Goal: Answer question/provide support

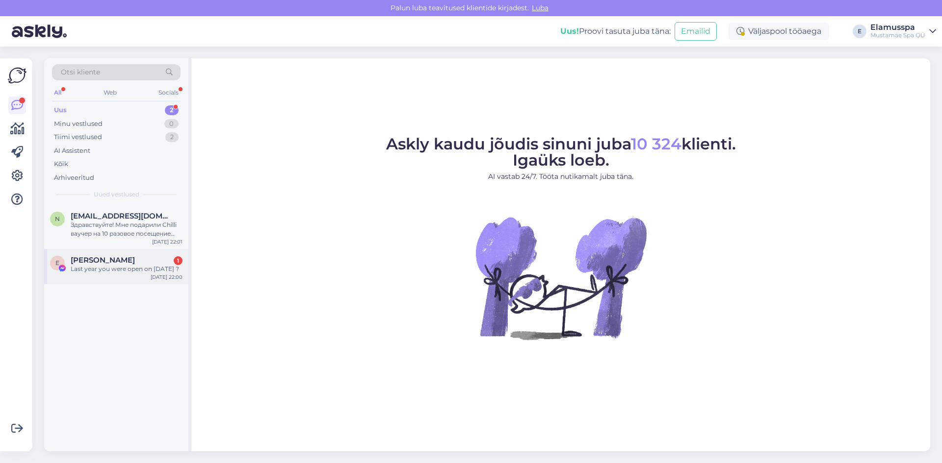
click at [104, 274] on div "Last year you were open on [DATE] ?" at bounding box center [127, 269] width 112 height 9
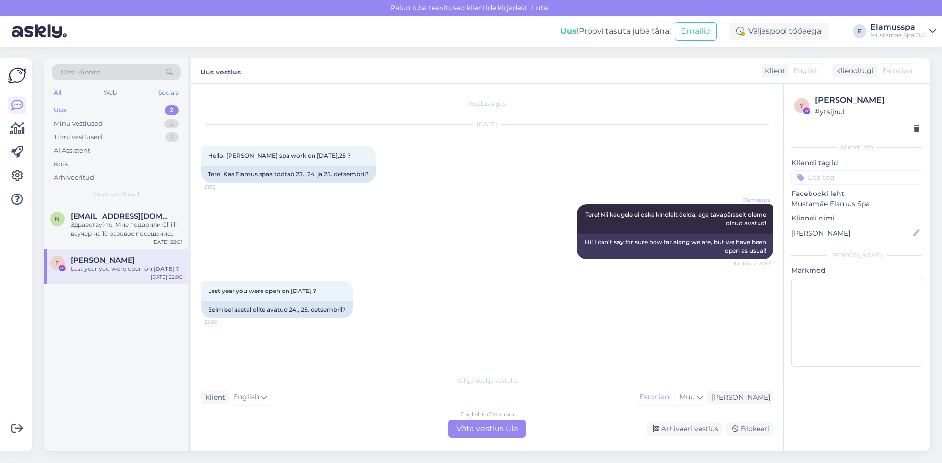
click at [493, 433] on div "English to Estonian Võta vestlus üle" at bounding box center [486, 429] width 77 height 18
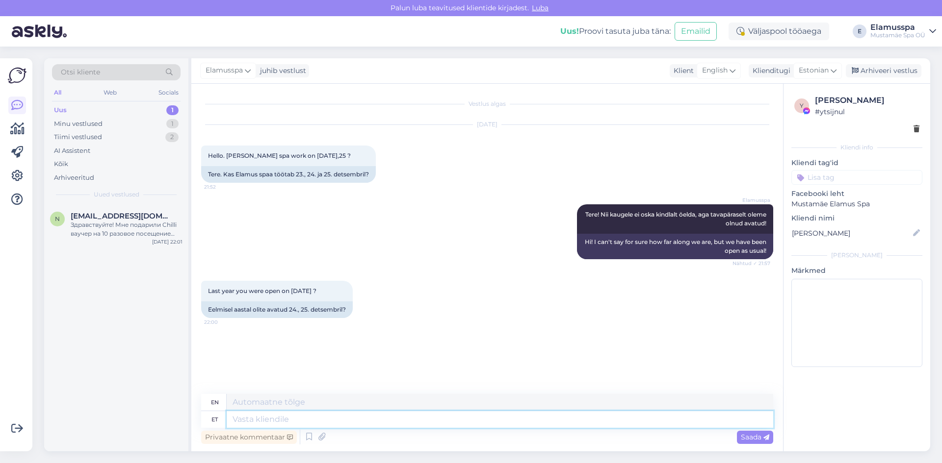
click at [365, 417] on textarea at bounding box center [500, 419] width 546 height 17
type textarea "Yes,"
type textarea "Yes, we"
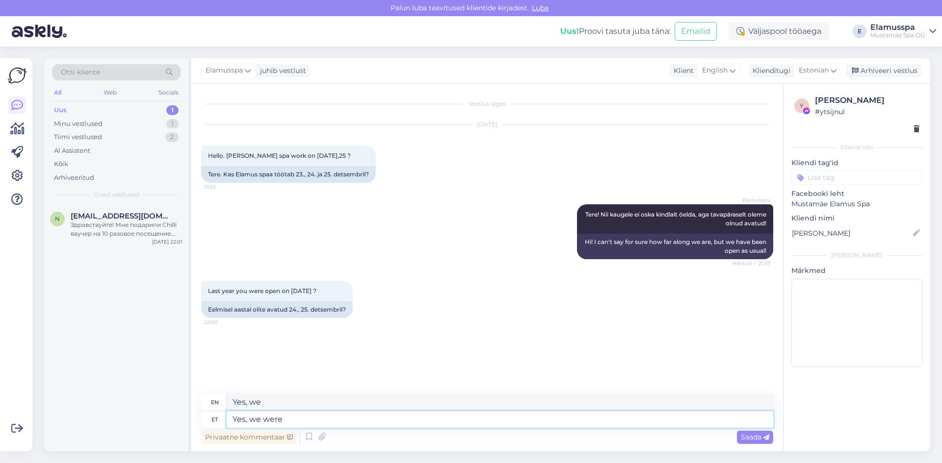
type textarea "Yes, we were"
type textarea "Yes, we were open"
type textarea "Yes, we were open."
type textarea "Yes, we were open on"
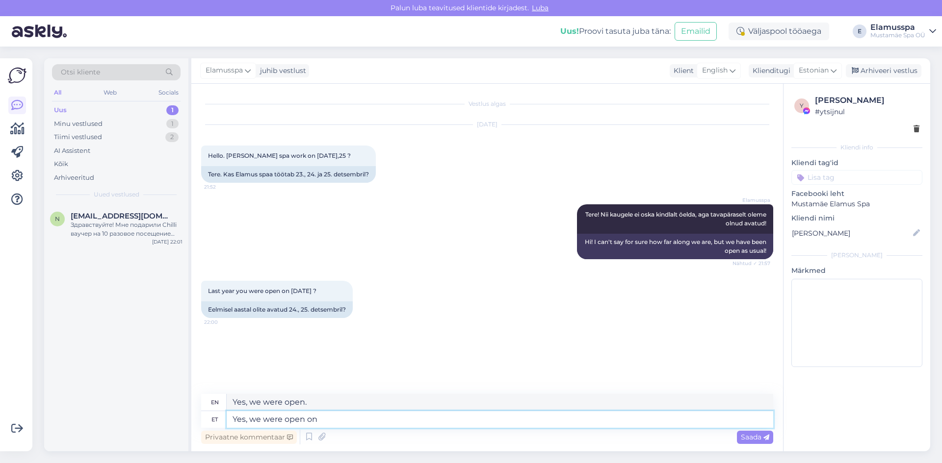
type textarea "Yes, we were open on"
type textarea "Yes, we were open on Ch"
type textarea "Yes, we were open on Christmas"
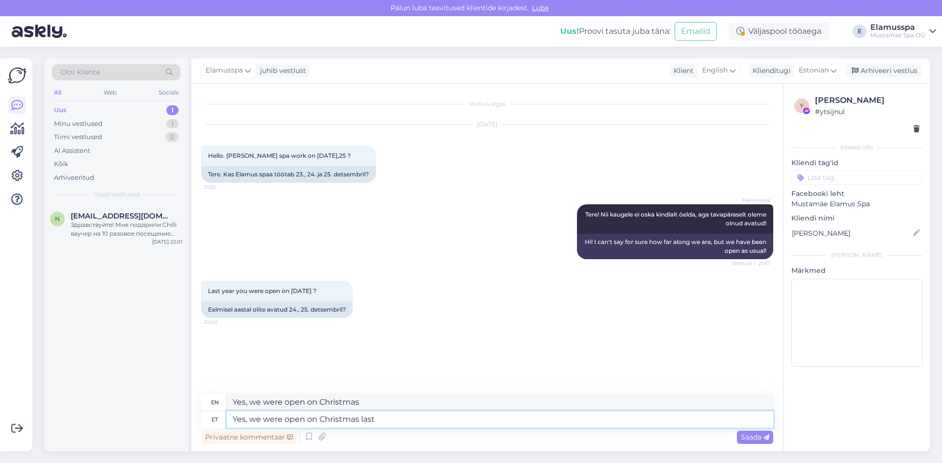
type textarea "Yes, we were open on Christmas last"
type textarea "Yes, we were open on Christmas last year,"
type textarea "Yes, we were open on Christmas last year."
type textarea "Yes, we were open on Christmas last year, ho"
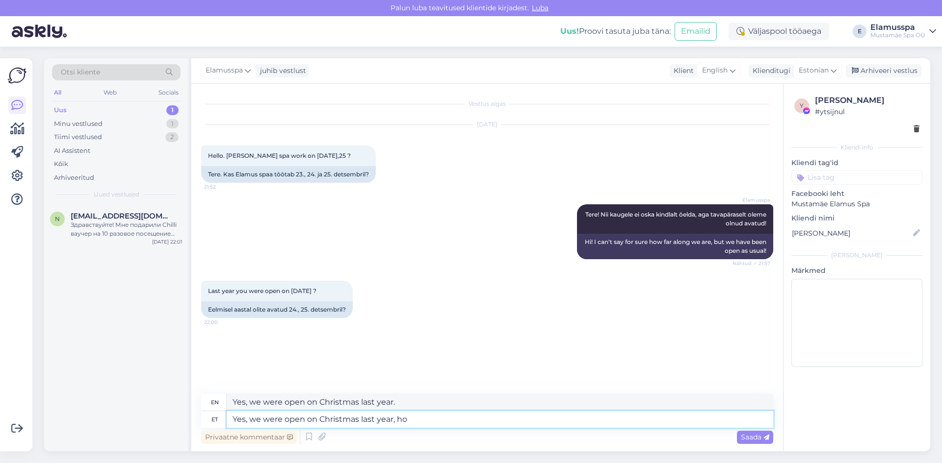
type textarea "Yes, we were open on Christmas last year,"
type textarea "Yes, we were open on Christmas last year, however,"
type textarea "Yes, we were open on Christmas last year, however, the"
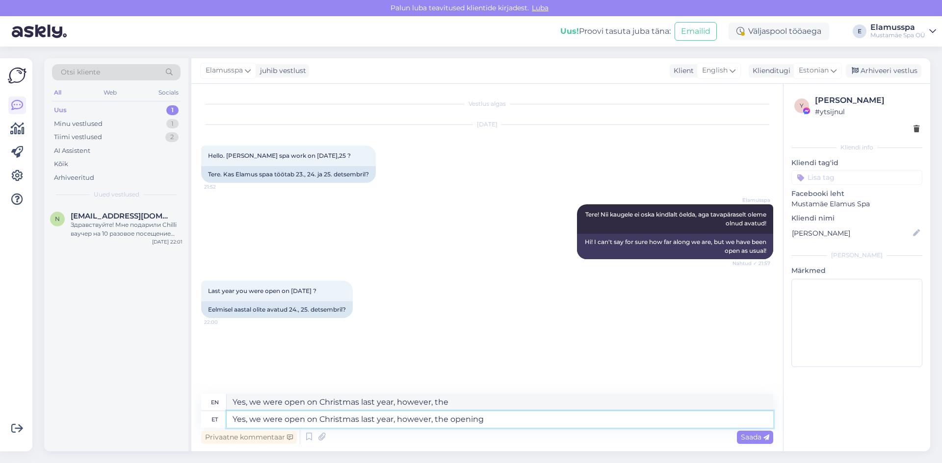
type textarea "Yes, we were open on Christmas last year, however, the opening"
type textarea "Yes, we were open on Christmas last year, however, the opening hours"
type textarea "Yes, we were open on Christmas last year, however, the opening hours varied"
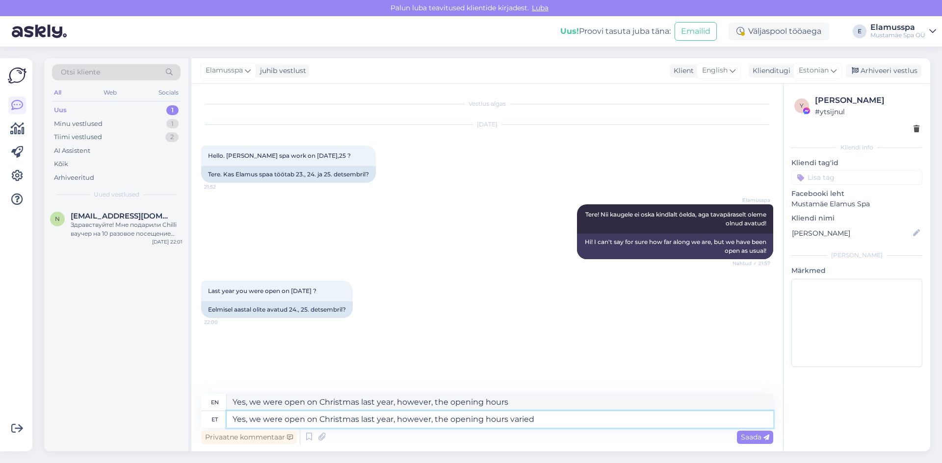
type textarea "Yes, we were open on Christmas last year, however, the opening hours varied"
type textarea "Yes, we were open on Christmas last year, however, the opening hours varied."
type textarea "Yes, we were open on Christmas last year, however, the opening hours varied. Th…"
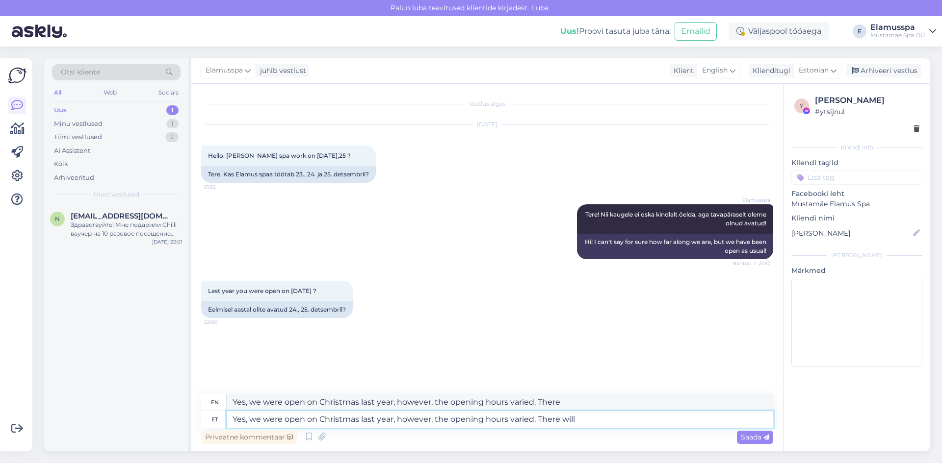
type textarea "Yes, we were open on Christmas last year, however, the opening hours varied. Th…"
type textarea "Yes, we were open on Christmas last year, however, the opening hours varied. The"
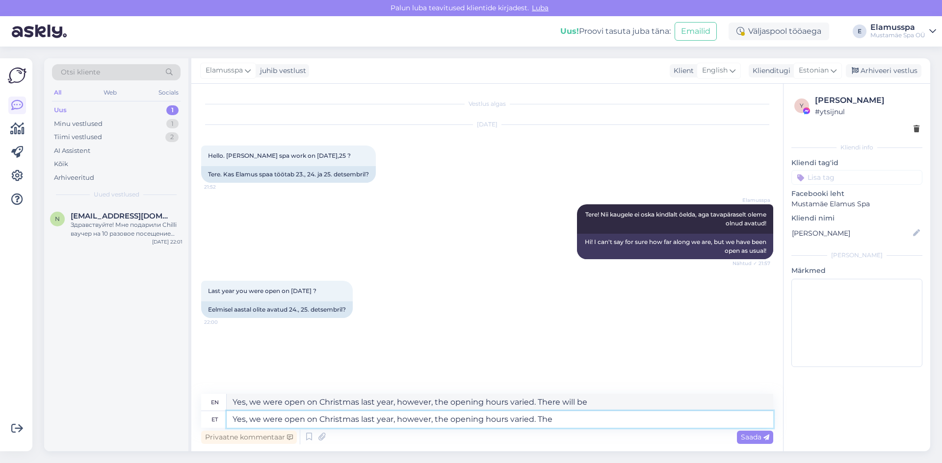
type textarea "Yes, we were open on Christmas last year, however, the opening hours varied. Th…"
type textarea "Yes, we were open on Christmas last year, however, the opening hours varied. Th"
type textarea "Yes, we were open on Christmas last year, however, the opening hours varied. Th…"
type textarea "Yes, we were open on Christmas last year, however, the opening hours varied."
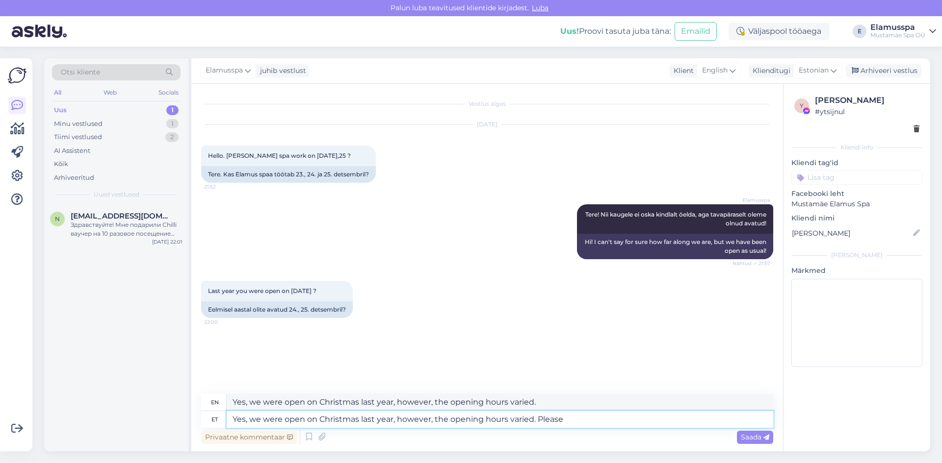
type textarea "Yes, we were open on Christmas last year, however, the opening hours varied. Pl…"
type textarea "Yes, we were open on Christmas last year, however, the opening hours varied. P"
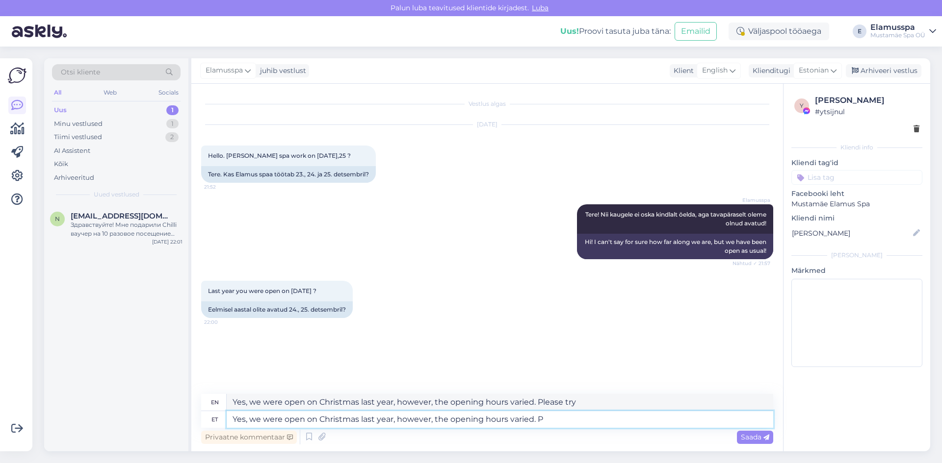
type textarea "Yes, we were open on Christmas last year, however, the opening hours varied. Pl…"
type textarea "Yes, we were open on Christmas last year, however, the opening hours varied."
type textarea "Yes, we were open on Christmas last year, however, the opening hours varied. Pl…"
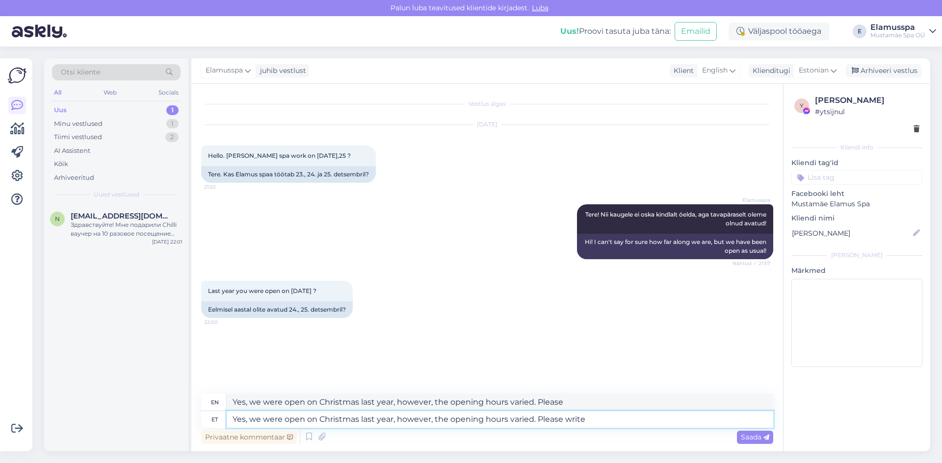
type textarea "Yes, we were open on Christmas last year, however, the opening hours varied. Pl…"
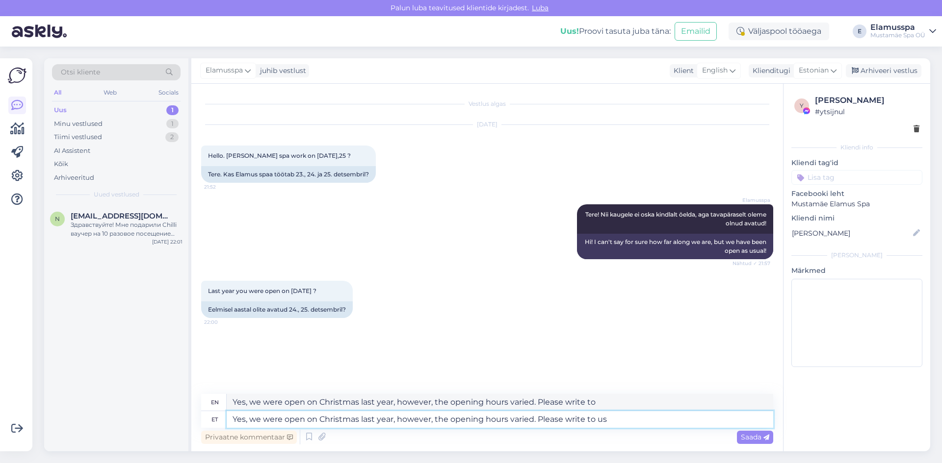
type textarea "Yes, we were open on Christmas last year, however, the opening hours varied. Pl…"
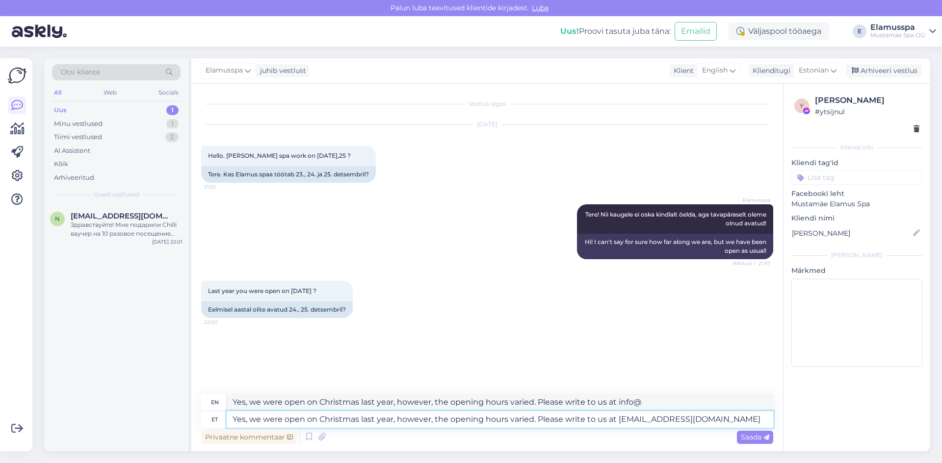
type textarea "Yes, we were open on Christmas last year, however, the opening hours varied. Pl…"
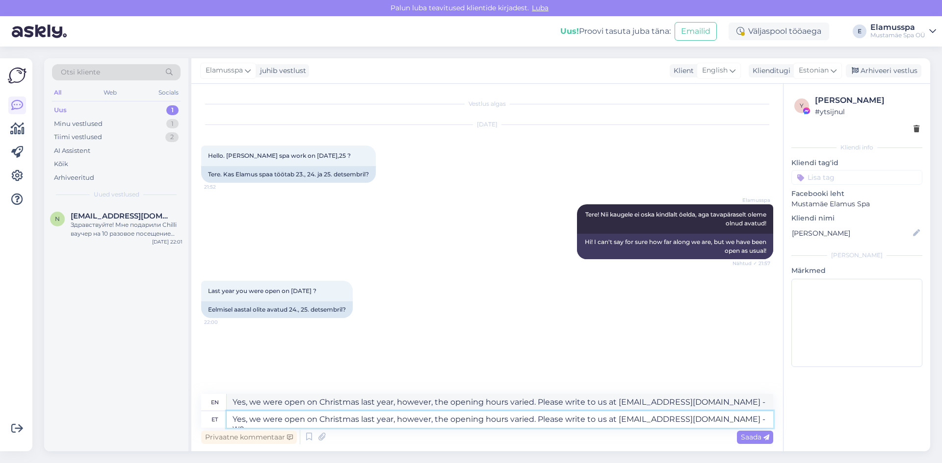
type textarea "Yes, we were open on Christmas last year, however, the opening hours varied. Pl…"
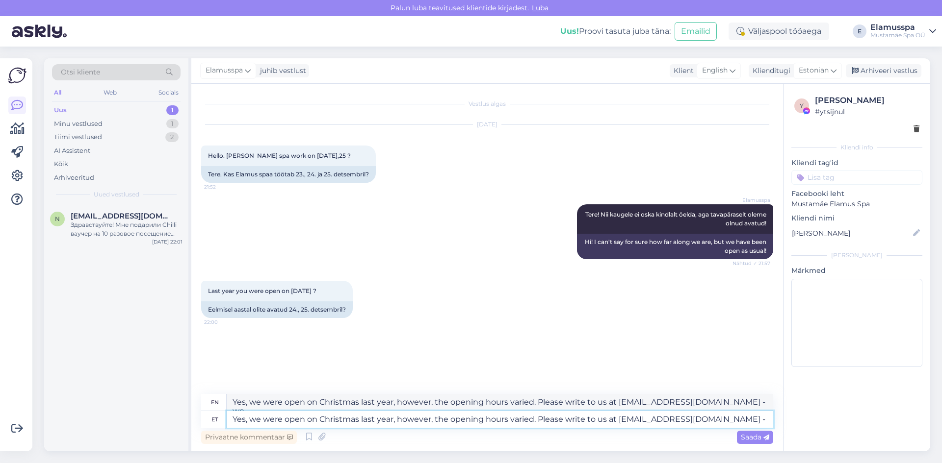
type textarea "Yes, we were open on Christmas last year, however, the opening hours varied. Pl…"
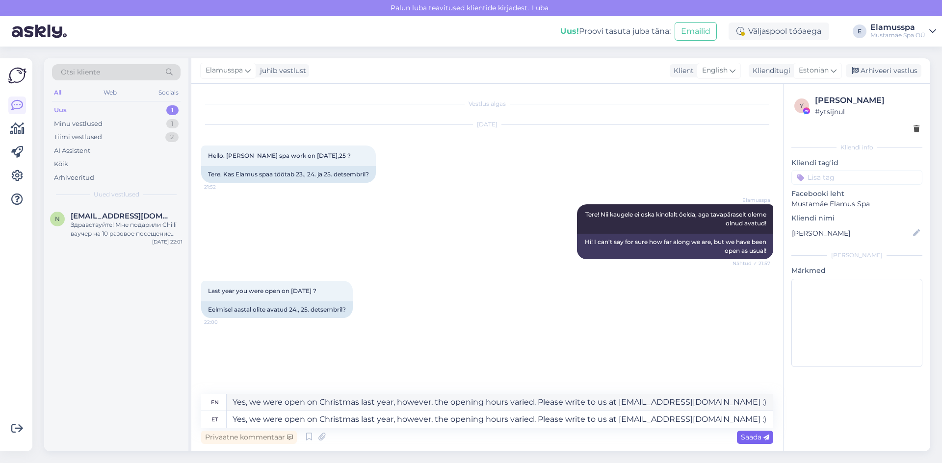
click at [763, 440] on icon at bounding box center [766, 438] width 6 height 6
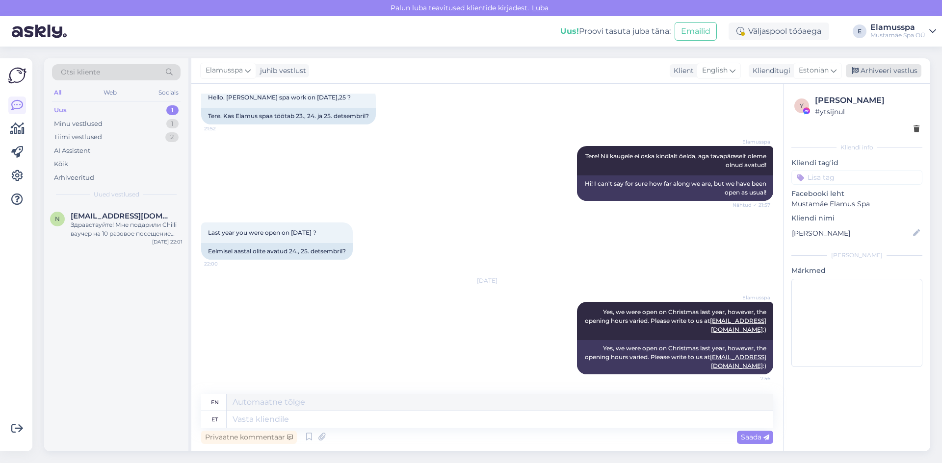
click at [880, 75] on div "Arhiveeri vestlus" at bounding box center [883, 70] width 76 height 13
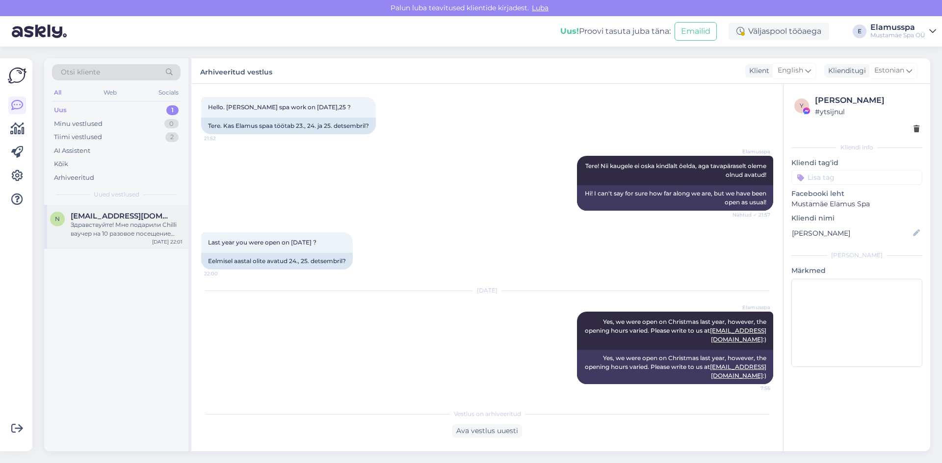
click at [119, 221] on div "Здравствуйте! Мне подарили Chilli ваучер на 10 разовое посещение Спа до [DATE].…" at bounding box center [127, 230] width 112 height 18
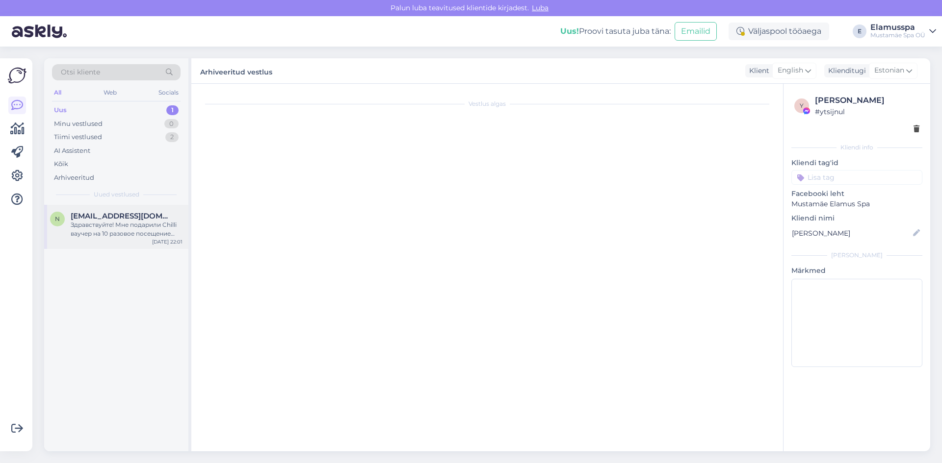
scroll to position [0, 0]
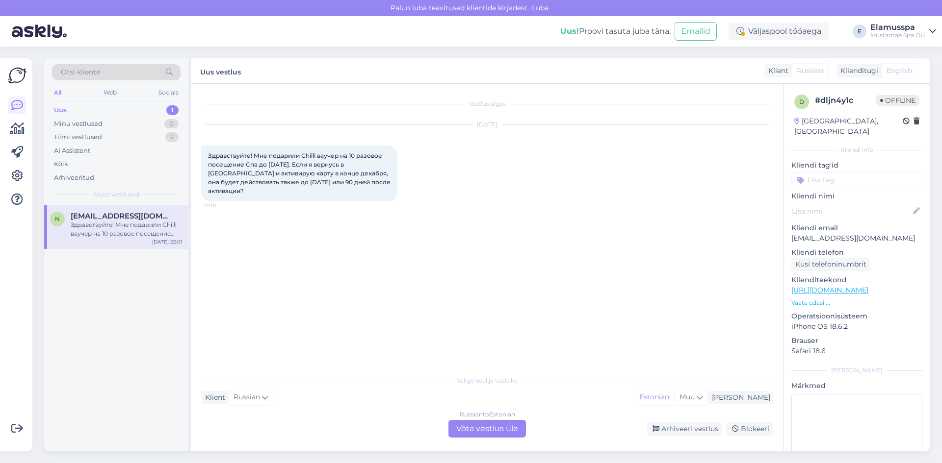
click at [479, 434] on div "Russian to Estonian Võta vestlus üle" at bounding box center [486, 429] width 77 height 18
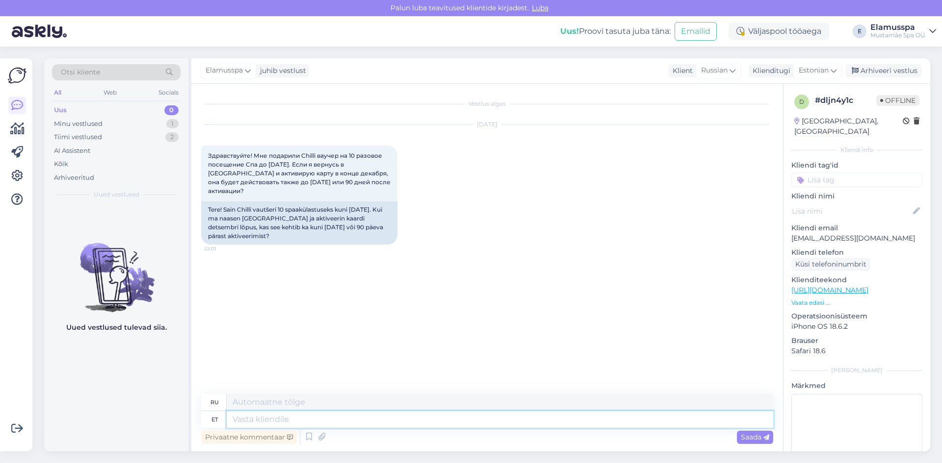
click at [306, 421] on textarea at bounding box center [500, 419] width 546 height 17
type textarea "Добрый"
type textarea "Хороший"
type textarea "Добрый утро!"
type textarea "Доброе утро!"
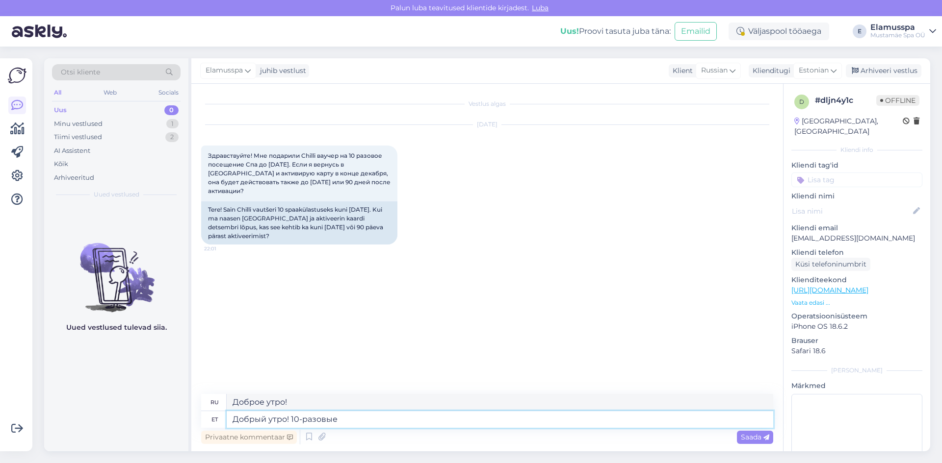
type textarea "Добрый утро! 10-разовые"
type textarea "Доброе утро! 10 раз"
type textarea "Добрый утро! 10-разовые карты,"
type textarea "Доброе утро! 10-кратные карты,"
type textarea "Добрый утро! 10-разовые карты, купленные"
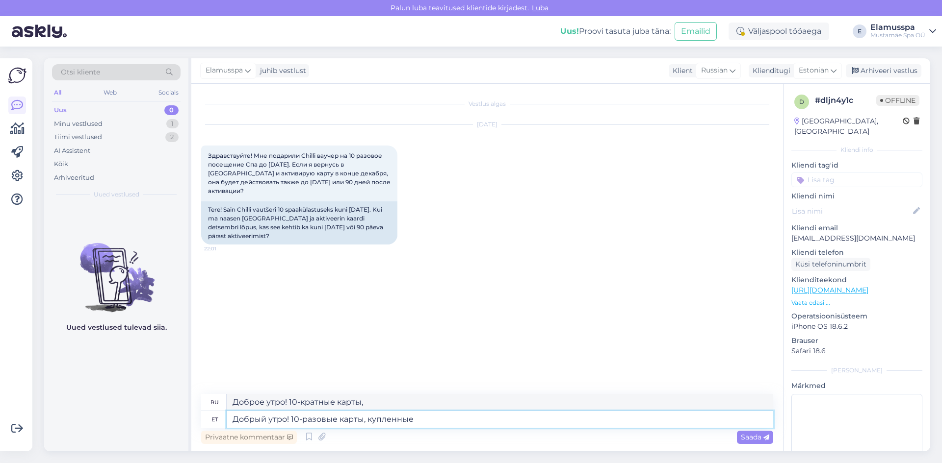
type textarea "Доброе утро! 10-кратные карты, купленные"
type textarea "Добрый утро! 10-разовые карты, купленные в"
type textarea "Доброе утро! 10-кратные карты, купленные в"
type textarea "Добрый утро! 10-разовые карты, купленные в цхилли"
type textarea "Доброе утро! 10-разовые карты, купленные в [GEOGRAPHIC_DATA]"
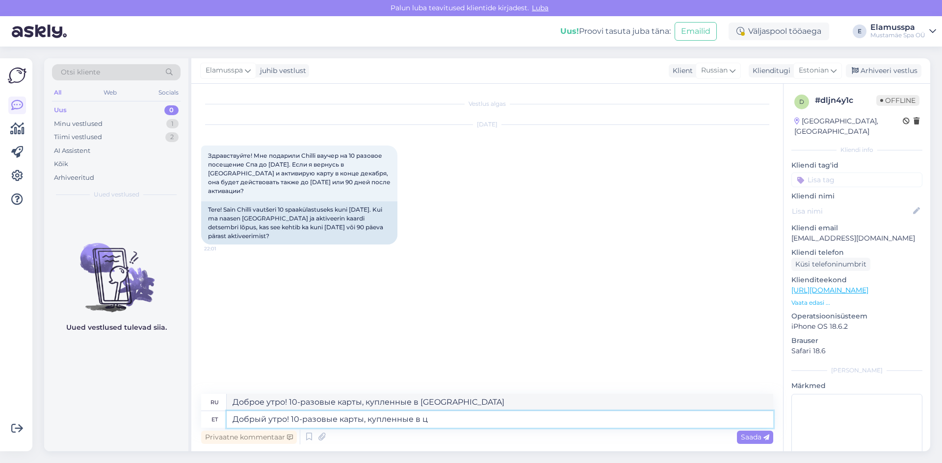
type textarea "Добрый утро! 10-разовые карты, купленные в"
type textarea "Доброе утро! 10-кратные карты, купленные в"
type textarea "Добрый утро! 10-разовые карты, купленные в [GEOGRAPHIC_DATA],"
type textarea "Доброе утро! 10-кратные карты, купленные в [GEOGRAPHIC_DATA],"
drag, startPoint x: 421, startPoint y: 417, endPoint x: 442, endPoint y: 420, distance: 21.8
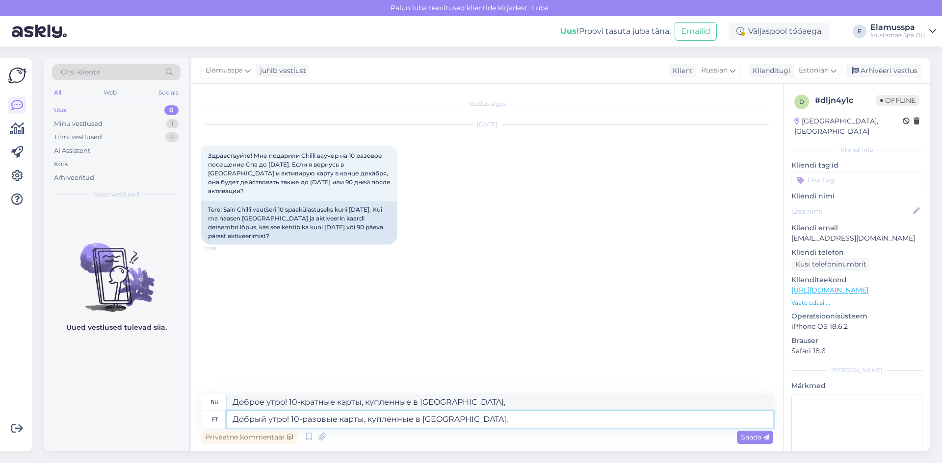
click at [442, 420] on textarea "Добрый утро! 10-разовые карты, купленные в [GEOGRAPHIC_DATA]," at bounding box center [500, 419] width 546 height 17
type textarea "Добрый утро! 10-разовые карты, купленные в [GEOGRAPHIC_DATA],"
click at [421, 406] on textarea "Доброе утро! 10-кратные карты, купленные в [GEOGRAPHIC_DATA]," at bounding box center [500, 402] width 546 height 17
drag, startPoint x: 413, startPoint y: 405, endPoint x: 464, endPoint y: 403, distance: 50.5
click at [464, 403] on textarea "Доброе утро! 10-кратные карты, купленные в [GEOGRAPHIC_DATA]," at bounding box center [500, 402] width 546 height 17
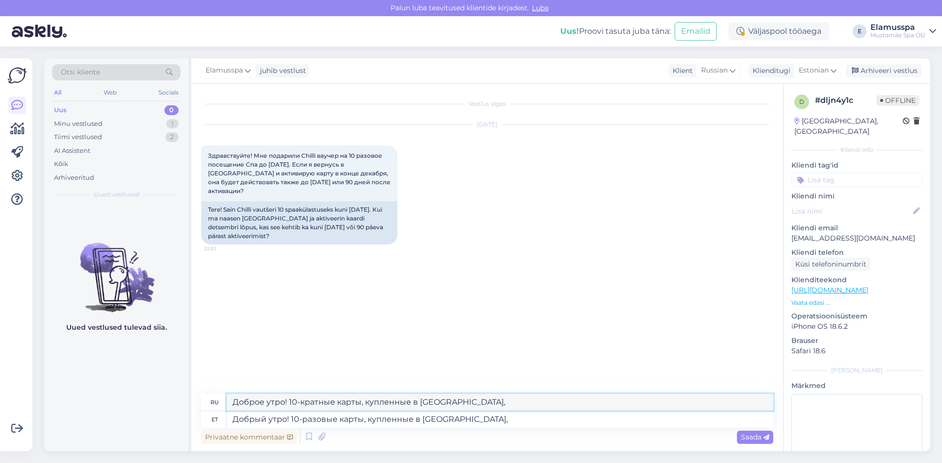
paste textarea "Chilli"
type textarea "Доброе утро! 10-кратные карты, купленные [PERSON_NAME],"
click at [453, 421] on textarea "Добрый утро! 10-разовые карты, купленные в [GEOGRAPHIC_DATA]," at bounding box center [500, 419] width 546 height 17
type textarea "Добрый утро! 10-разовые карты, купленные в [GEOGRAPHIC_DATA],"
type textarea "Доброе утро! 10-кратные карты, купленные в [GEOGRAPHIC_DATA],"
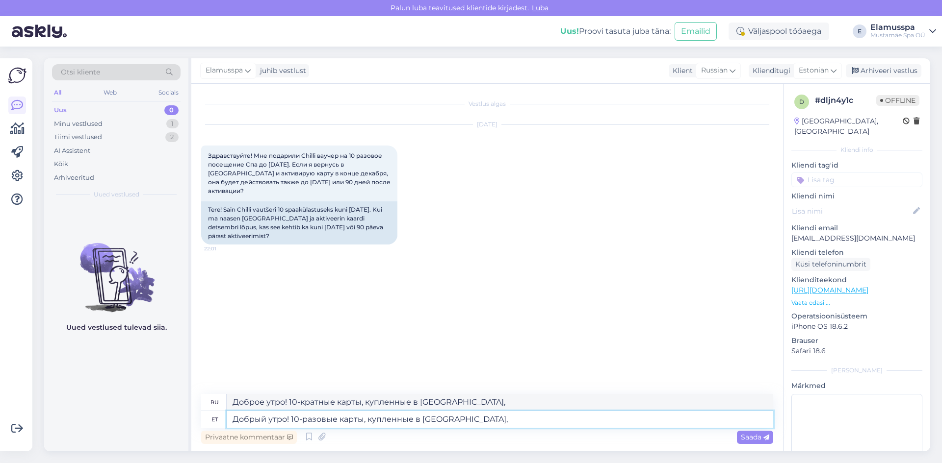
click at [264, 420] on textarea "Добрый утро! 10-разовые карты, купленные в [GEOGRAPHIC_DATA]," at bounding box center [500, 419] width 546 height 17
type textarea "Добр утро! 10-разовые карты, купленные в [GEOGRAPHIC_DATA],"
type textarea "Доброе утро! Десятикратные открытки куплены в [GEOGRAPHIC_DATA]."
click at [471, 422] on textarea "Доброе утро! 10-разовые карты, купленные в [GEOGRAPHIC_DATA]," at bounding box center [500, 419] width 546 height 17
type textarea "Доброе утро! 10-разовые карты, купленные в [GEOGRAPHIC_DATA], действ"
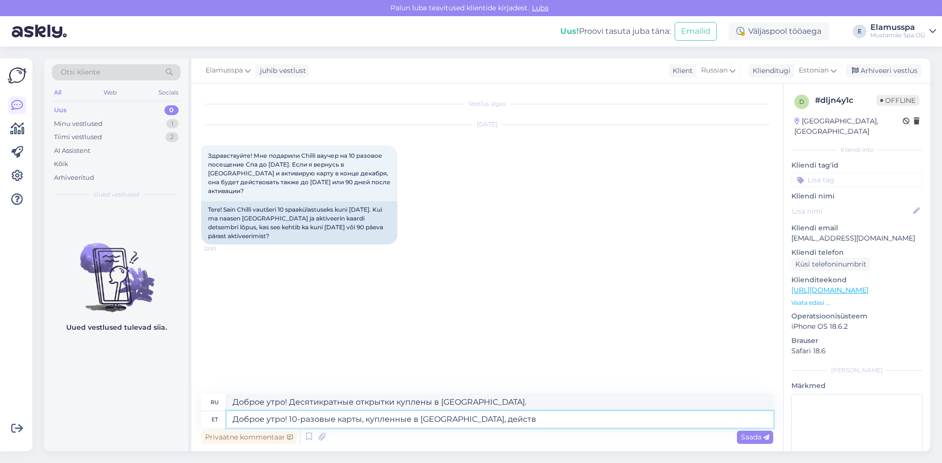
type textarea "Доброе утро! 10-разовые карты, купленные в [GEOGRAPHIC_DATA], дейст"
type textarea "Доброе утро! 10-разовые карты, купленные в [GEOGRAPHIC_DATA], действуют"
type textarea "Доброе утро! Десятикратные карты, купленные в [GEOGRAPHIC_DATA], действительны."
type textarea "Доброе утро! 10-разовые карты, купленные в [GEOGRAPHIC_DATA], действуют ровно го"
type textarea "Доброе утро! Карточки с 10-кратным сложением, купленные в Chilli, отлично работ…"
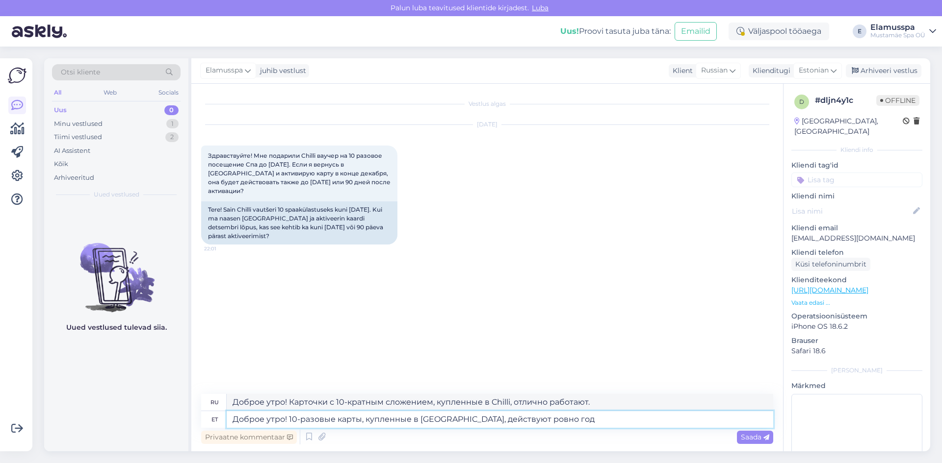
type textarea "Доброе утро! 10-разовые карты, купленные в [GEOGRAPHIC_DATA], действуют ровно г…"
type textarea "Доброе утро! Десятикратные карты, купленные в [GEOGRAPHIC_DATA], действительны …"
type textarea "Доброе утро! 10-разовые карты, купленные в [GEOGRAPHIC_DATA], действуют ровно г…"
type textarea "Доброе утро! 10-кратные карты, купленные в [GEOGRAPHIC_DATA], действительны в т…"
type textarea "Доброе утро! 10-разовые карты, купленные в [GEOGRAPHIC_DATA], действуют ровно г…"
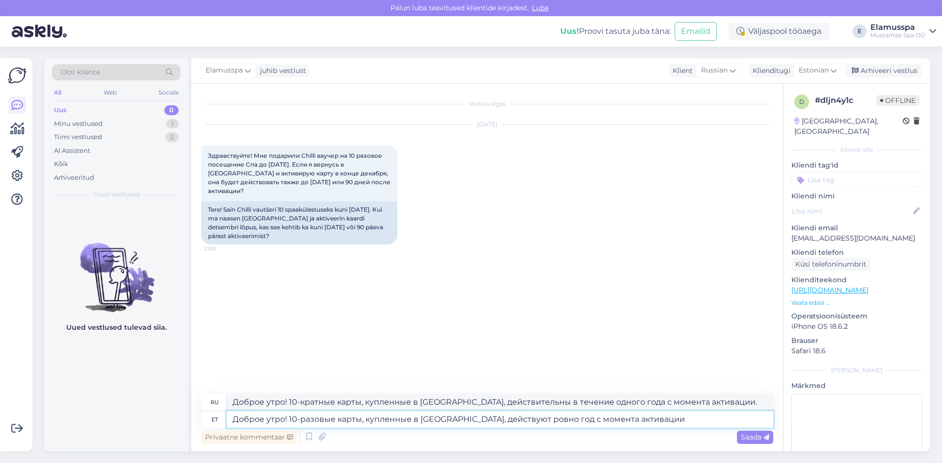
type textarea "Доброе утро! 10-кратные карты, купленные в [GEOGRAPHIC_DATA], действительны в т…"
type textarea "Доброе утро! 10-разовые карты, купленные в [GEOGRAPHIC_DATA], действуют ровно г…"
type textarea "Доброе утро! 10-кратные карты, купленные в [GEOGRAPHIC_DATA], действительны в т…"
type textarea "Доброе утро! 10-разовые карты, купленные в [GEOGRAPHIC_DATA], действуют ровно г…"
type textarea "Доброе утро! 10-кратные карты, купленные в [GEOGRAPHIC_DATA], действительны в т…"
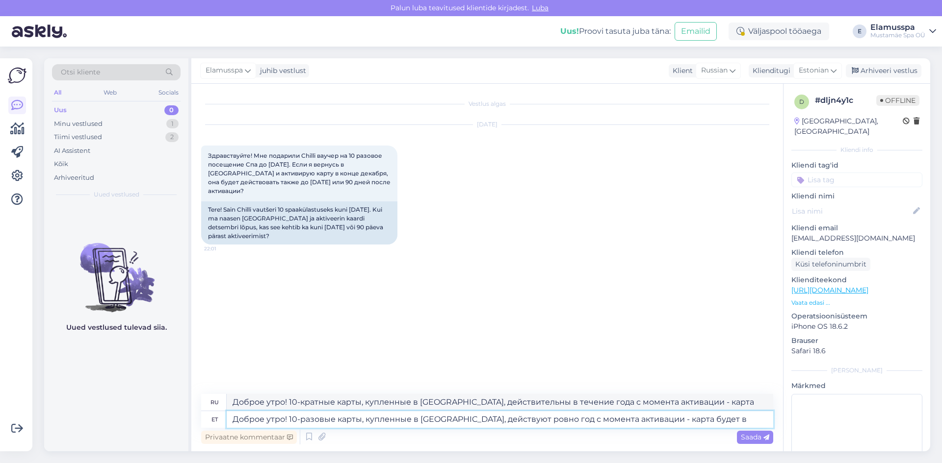
type textarea "Доброе утро! 10-разовые карты, купленные в [GEOGRAPHIC_DATA], действуют ровно г…"
type textarea "Доброе утро! 10-кратные карты, купленные в [GEOGRAPHIC_DATA], действительны ров…"
type textarea "Доброе утро! 10-разовые карты, купленные в [GEOGRAPHIC_DATA], действуют ровно г…"
type textarea "Доброе утро! 10-кратные карты, купленные в [GEOGRAPHIC_DATA], действительны ров…"
type textarea "Доброе утро! 10-разовые карты, купленные в [GEOGRAPHIC_DATA], действуют ровно г…"
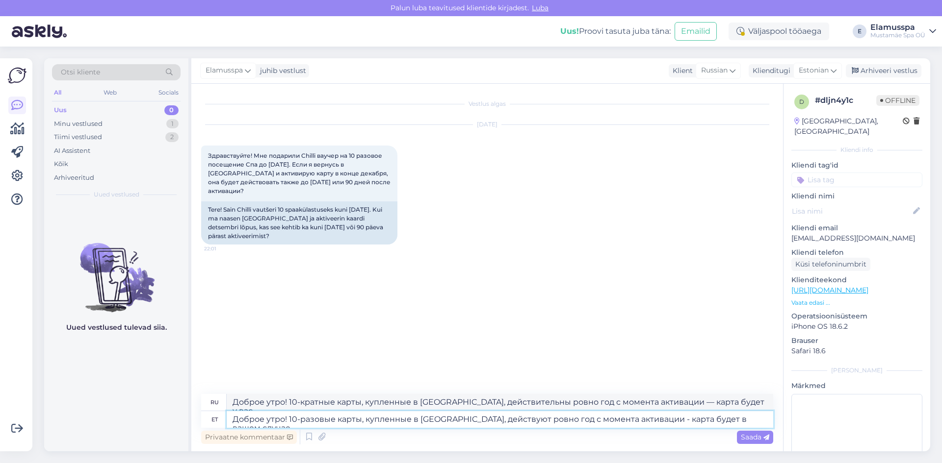
type textarea "Доброе утро! 10-кратные карты, купленные в [GEOGRAPHIC_DATA], действительны ров…"
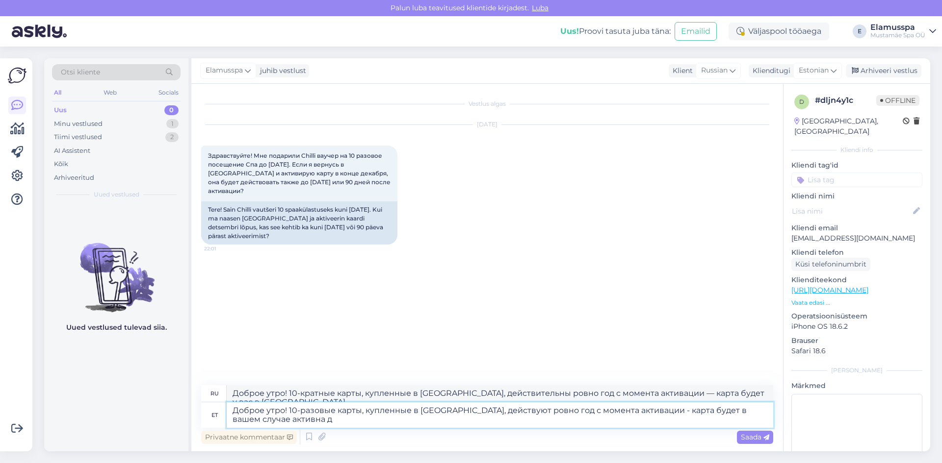
type textarea "Доброе утро! 10-разовые карты, купленные в [GEOGRAPHIC_DATA], действуют ровно г…"
type textarea "Доброе утро! 10-кратные карты, купленные в [GEOGRAPHIC_DATA], действительны ров…"
type textarea "Доброе утро! 10-разовые карты, купленные в [GEOGRAPHIC_DATA], действуют ровно г…"
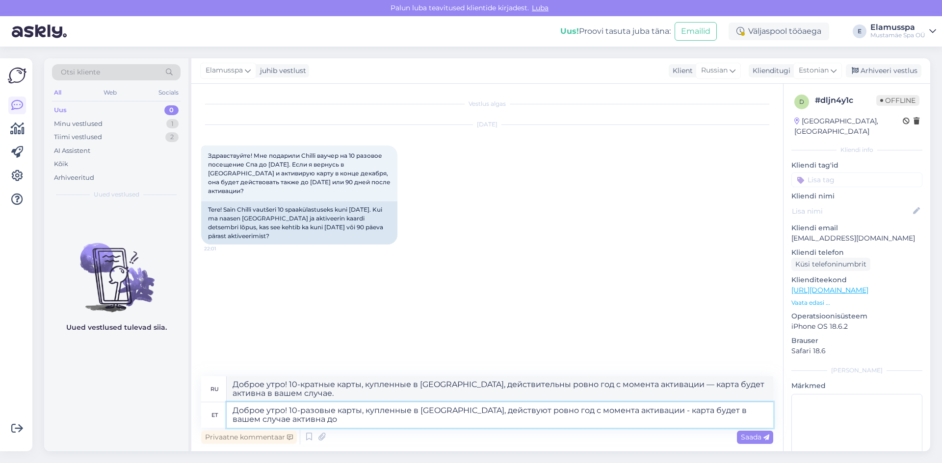
type textarea "Доброе утро! 10-кратные карты, купленные в [GEOGRAPHIC_DATA], действительны ров…"
type textarea "Доброе утро! 10-разовые карты, купленные в [GEOGRAPHIC_DATA], действуют ровно г…"
type textarea "Доброе утро! 10-кратные карты, купленные в [GEOGRAPHIC_DATA], действительны ров…"
type textarea "Доброе утро! 10-разовые карты, купленные в [GEOGRAPHIC_DATA], действуют ровно г…"
type textarea "Доброе утро! 10-кратные карты, купленные в [GEOGRAPHIC_DATA], действительны ров…"
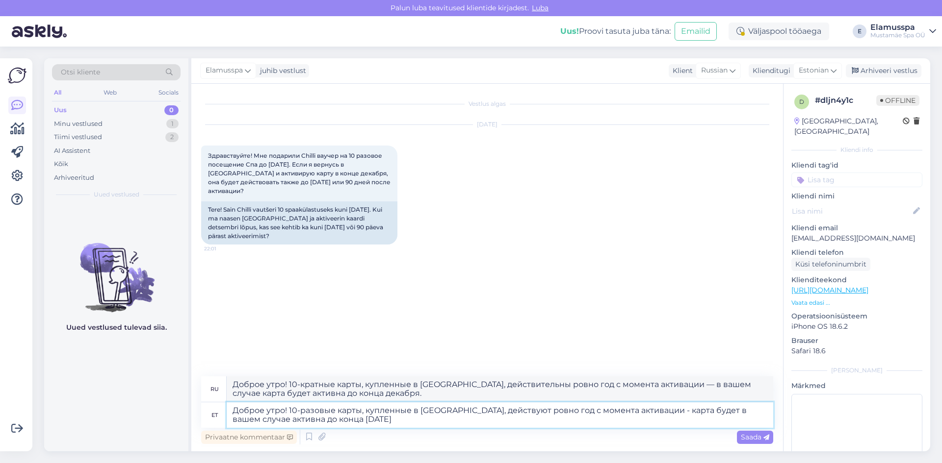
type textarea "Доброе утро! 10-разовые карты, купленные в [GEOGRAPHIC_DATA], действуют ровно г…"
type textarea "Доброе утро! 10-кратные карты, купленные в [GEOGRAPHIC_DATA], действительны ров…"
type textarea "Доброе утро! 10-разовые карты, купленные в [GEOGRAPHIC_DATA], действуют ровно г…"
click at [764, 441] on icon at bounding box center [766, 438] width 6 height 6
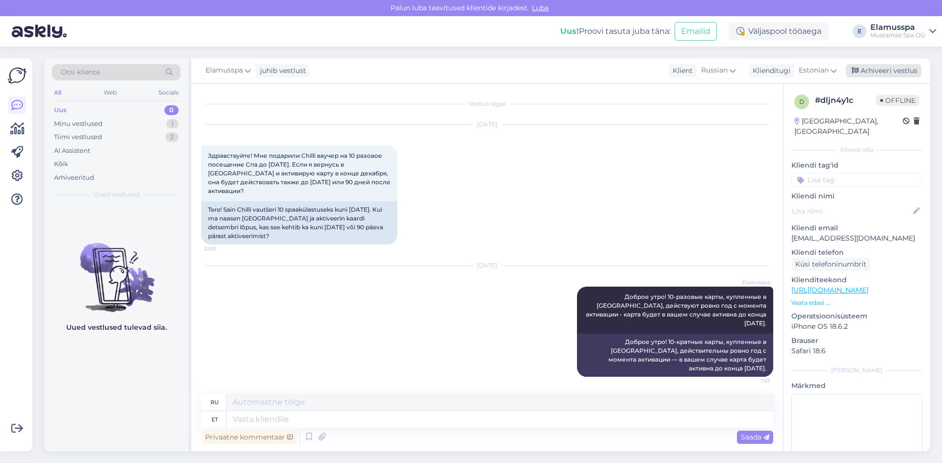
click at [897, 65] on div "Arhiveeri vestlus" at bounding box center [883, 70] width 76 height 13
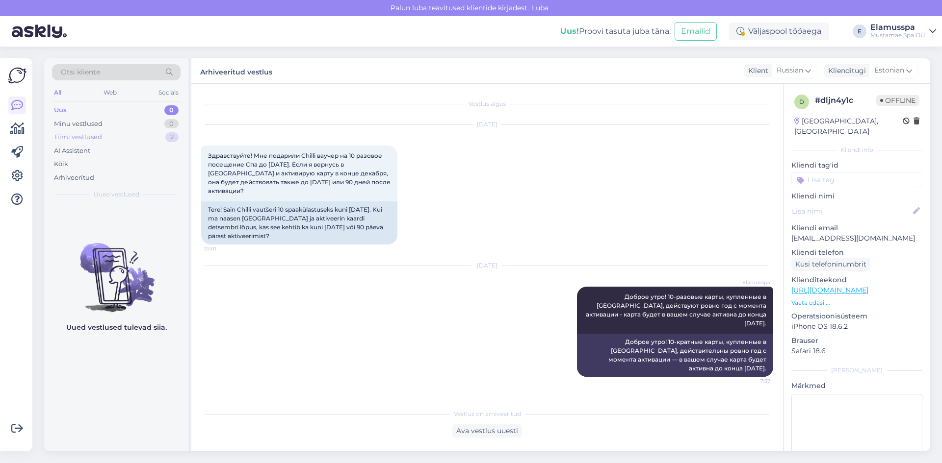
click at [96, 136] on div "Tiimi vestlused" at bounding box center [78, 137] width 48 height 10
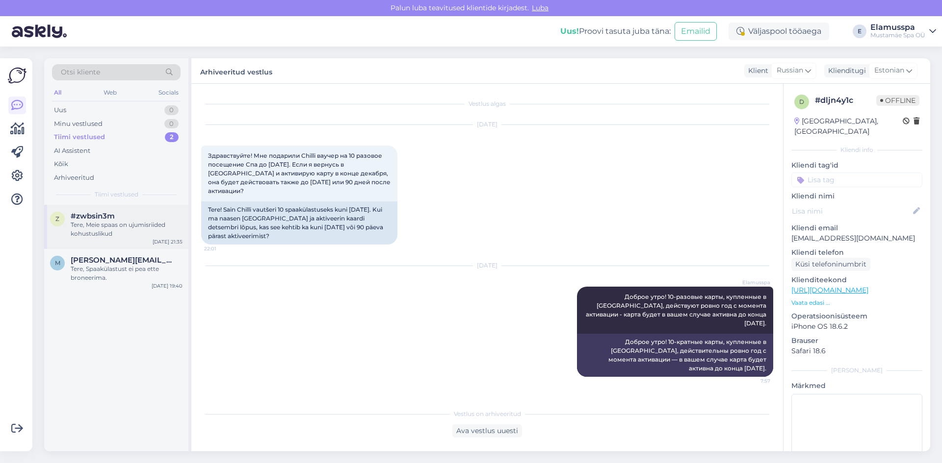
click at [127, 230] on div "Tere, Meie spaas on ujumisriided kohustuslikud" at bounding box center [127, 230] width 112 height 18
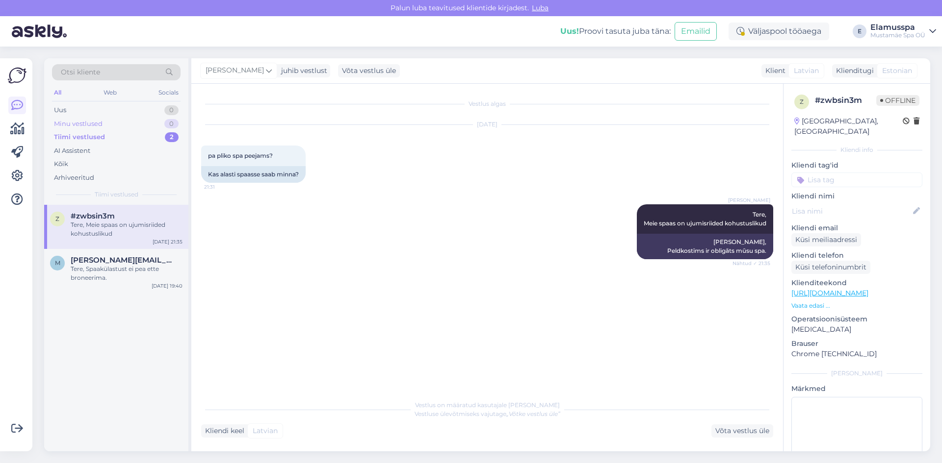
click at [106, 125] on div "Minu vestlused 0" at bounding box center [116, 124] width 128 height 14
